Goal: Transaction & Acquisition: Purchase product/service

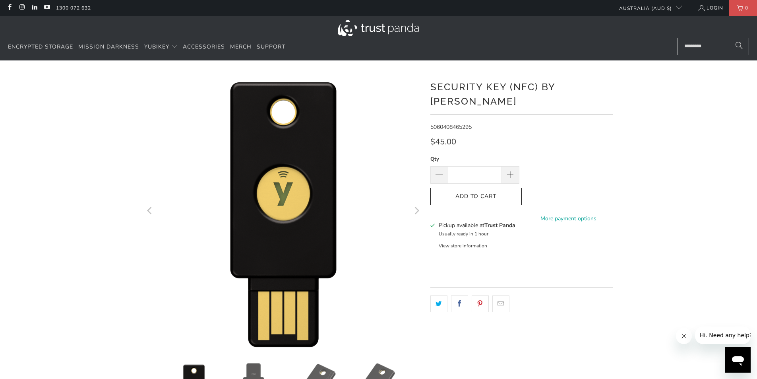
click at [493, 221] on b "Trust Panda" at bounding box center [500, 225] width 31 height 8
click at [519, 221] on div "Pickup available at Trust Panda Usually ready in 1 hour View store information" at bounding box center [522, 234] width 183 height 27
drag, startPoint x: 525, startPoint y: 211, endPoint x: 488, endPoint y: 212, distance: 37.0
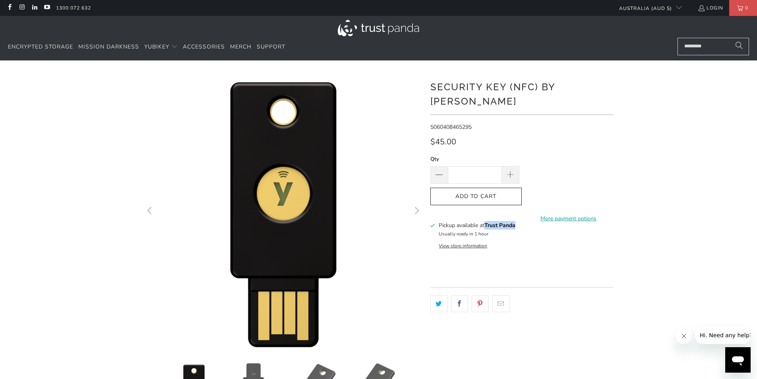
click at [488, 221] on div "Pickup available at Trust Panda Usually ready in 1 hour View store information" at bounding box center [522, 234] width 183 height 27
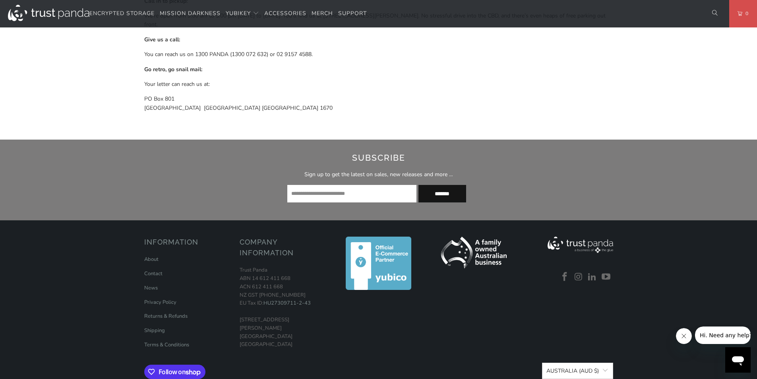
scroll to position [658, 0]
